Goal: Transaction & Acquisition: Purchase product/service

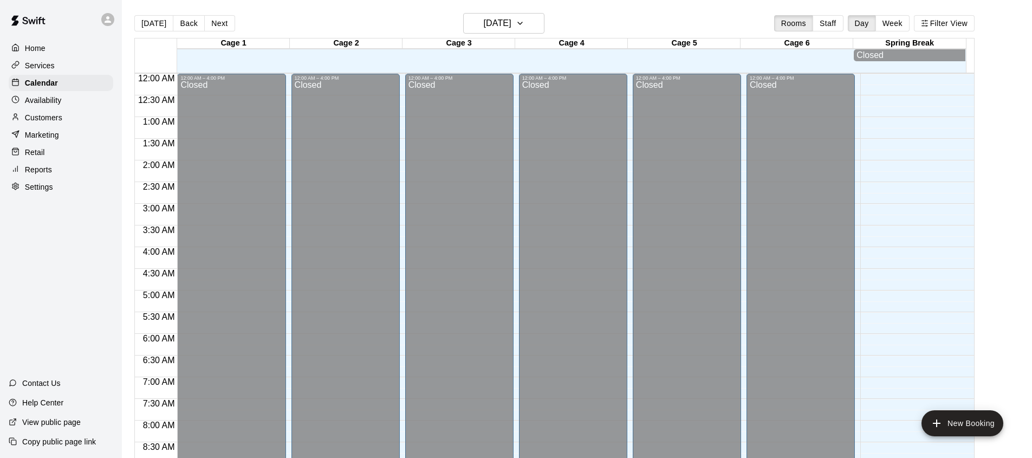
scroll to position [610, 0]
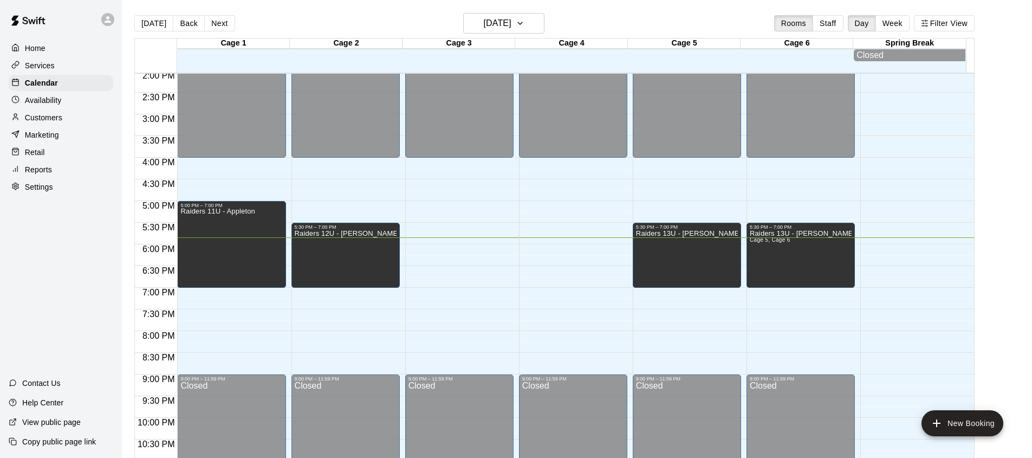
click at [43, 158] on p "Retail" at bounding box center [35, 152] width 20 height 11
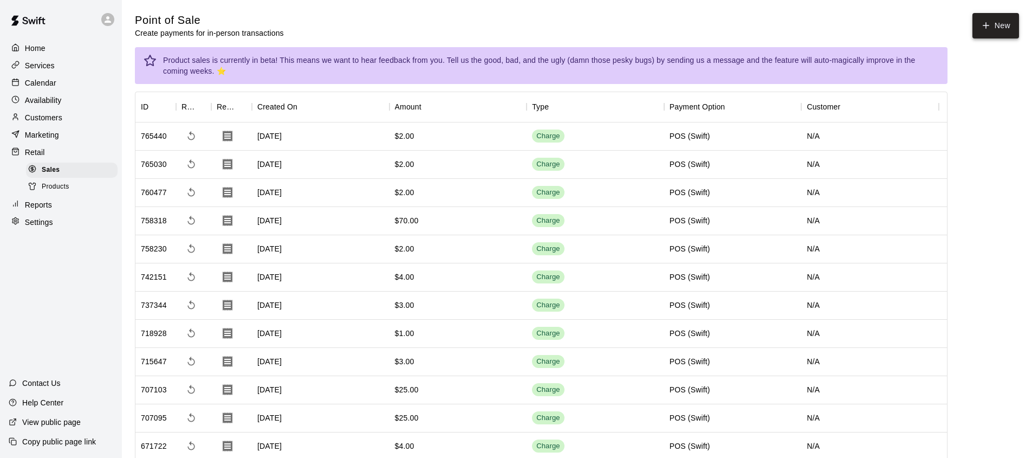
click at [987, 20] on button "New" at bounding box center [996, 25] width 47 height 25
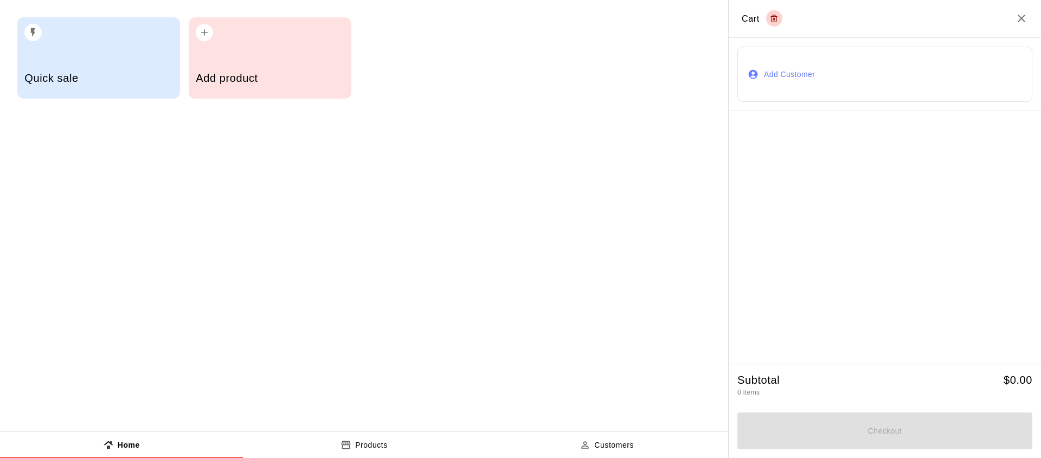
click at [81, 80] on h5 "Quick sale" at bounding box center [98, 78] width 148 height 15
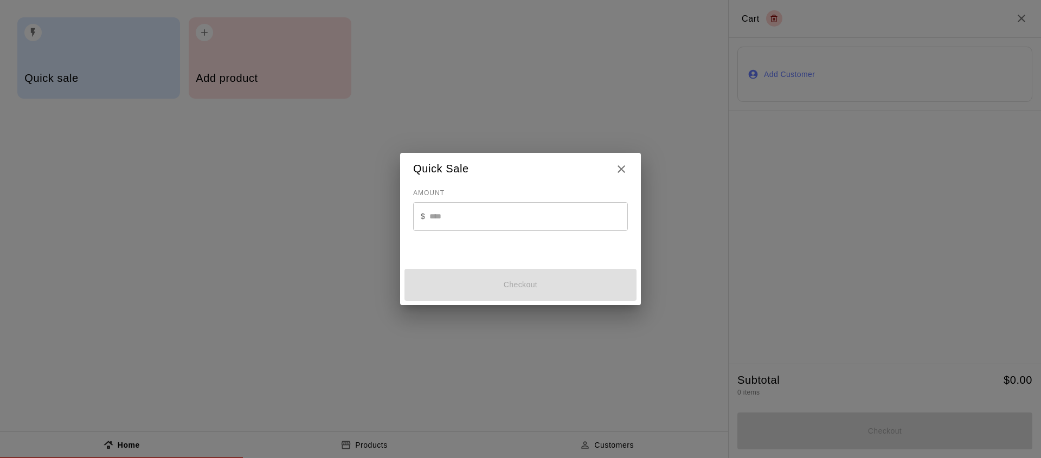
click at [466, 217] on input "text" at bounding box center [528, 216] width 198 height 29
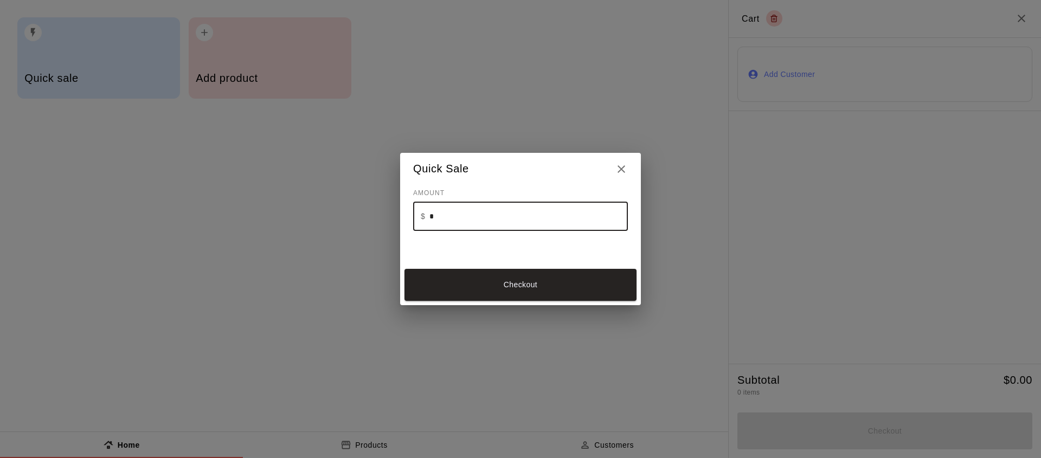
type input "*"
click at [513, 279] on button "Checkout" at bounding box center [520, 285] width 232 height 32
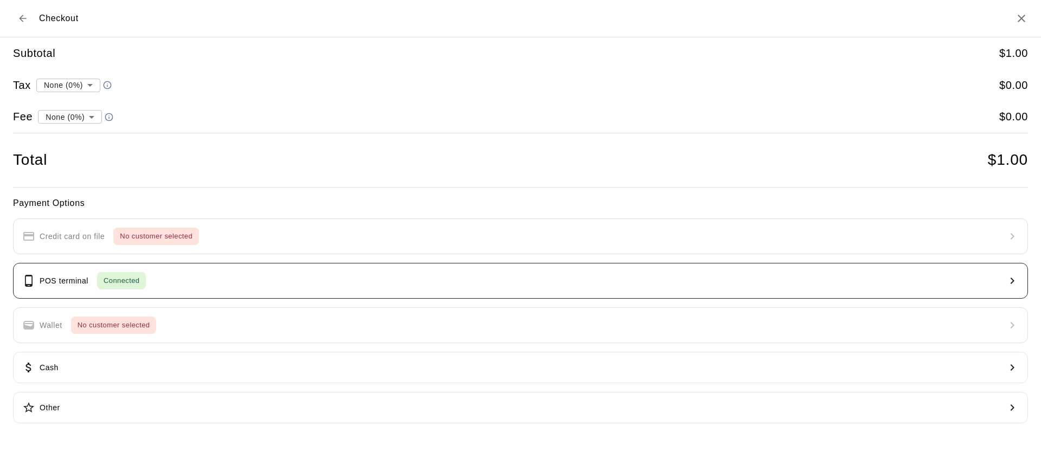
click at [359, 278] on button "POS terminal Connected" at bounding box center [520, 281] width 1015 height 36
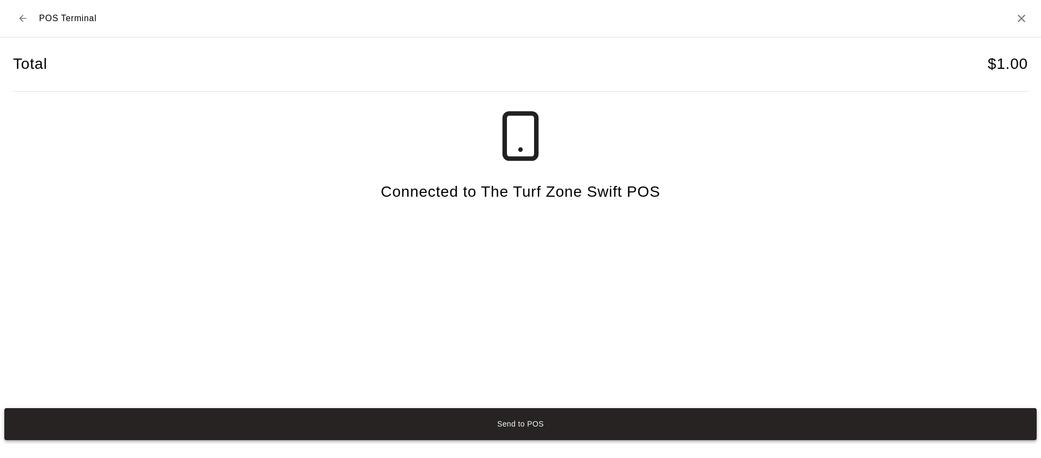
click at [625, 428] on button "Send to POS" at bounding box center [520, 424] width 1032 height 32
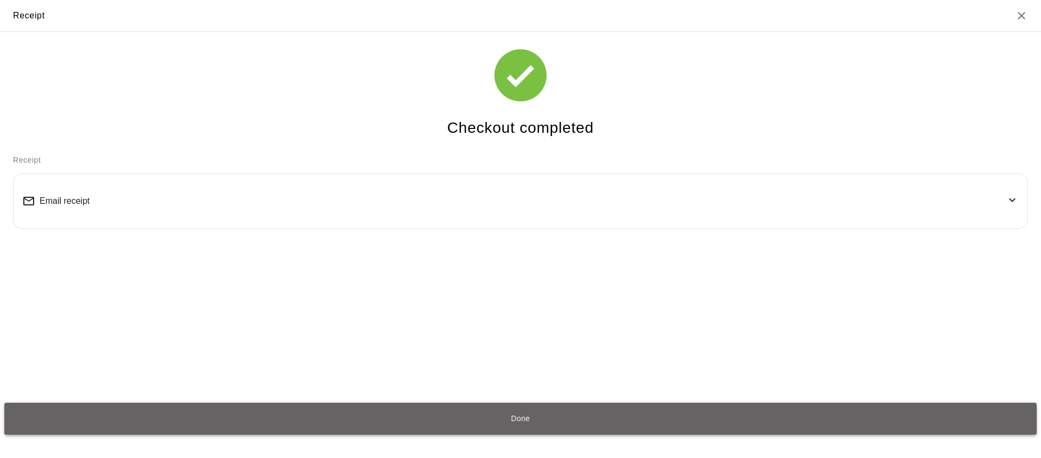
click at [603, 423] on button "Done" at bounding box center [520, 419] width 1032 height 32
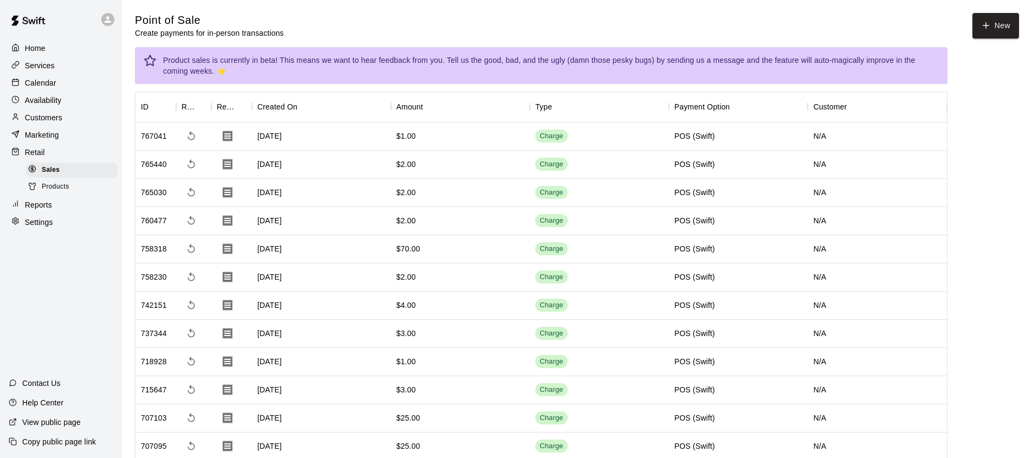
click at [36, 85] on p "Calendar" at bounding box center [40, 82] width 31 height 11
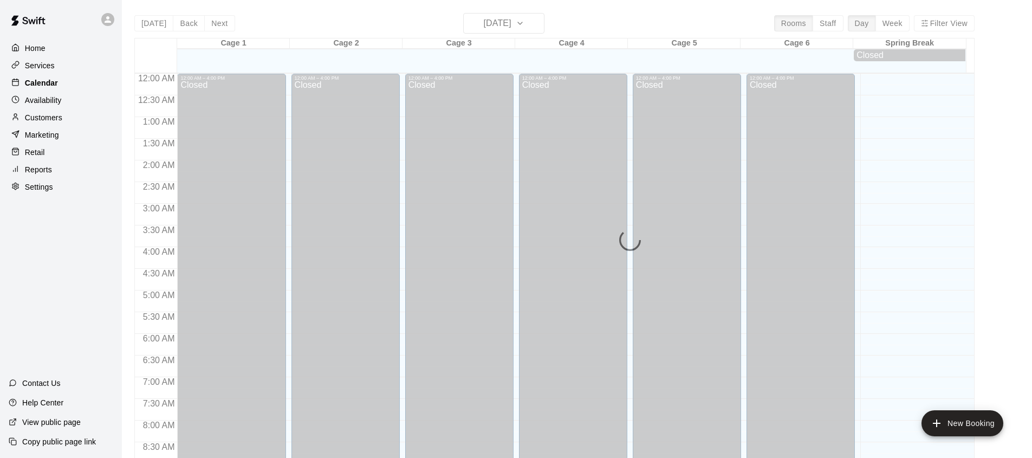
scroll to position [610, 0]
